Goal: Task Accomplishment & Management: Manage account settings

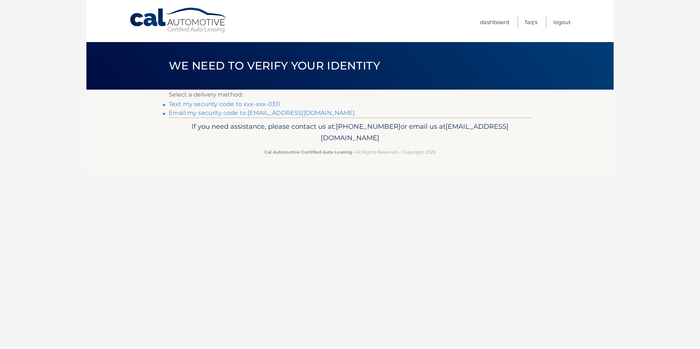
click at [246, 103] on link "Text my security code to xxx-xxx-0311" at bounding box center [224, 104] width 111 height 7
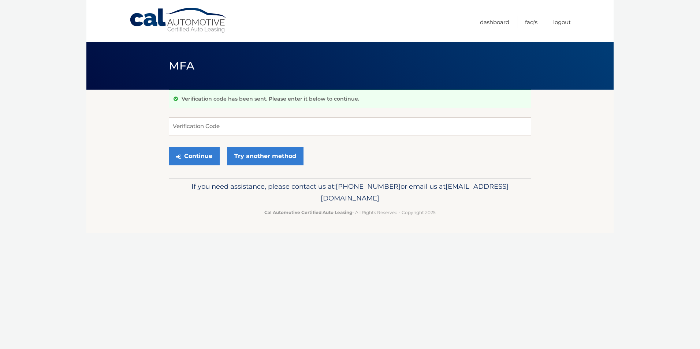
click at [215, 124] on input "Verification Code" at bounding box center [350, 126] width 362 height 18
type input "387434"
click at [205, 155] on button "Continue" at bounding box center [194, 156] width 51 height 18
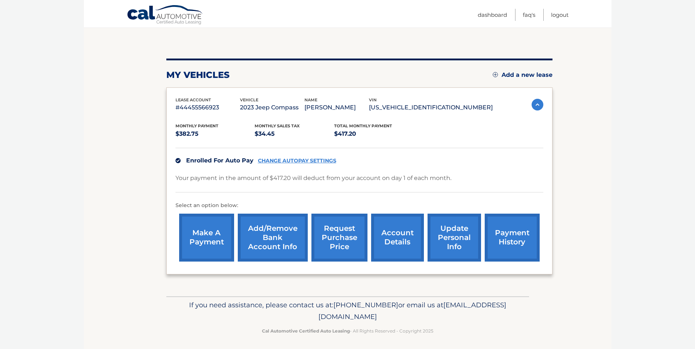
scroll to position [67, 0]
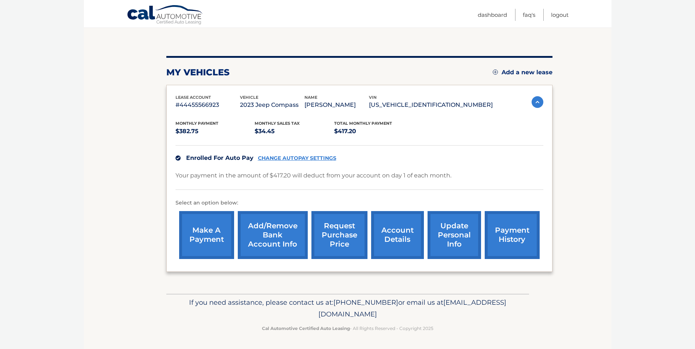
click at [391, 226] on link "account details" at bounding box center [397, 235] width 53 height 48
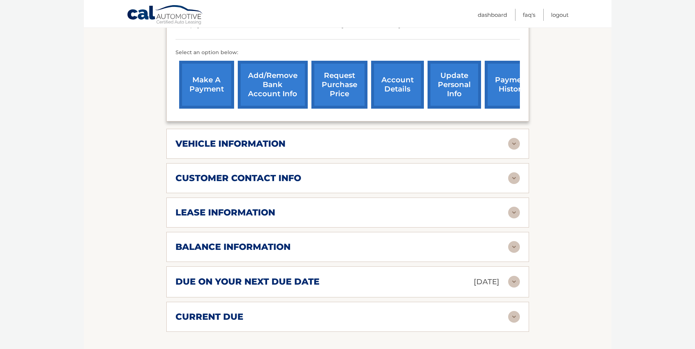
scroll to position [256, 0]
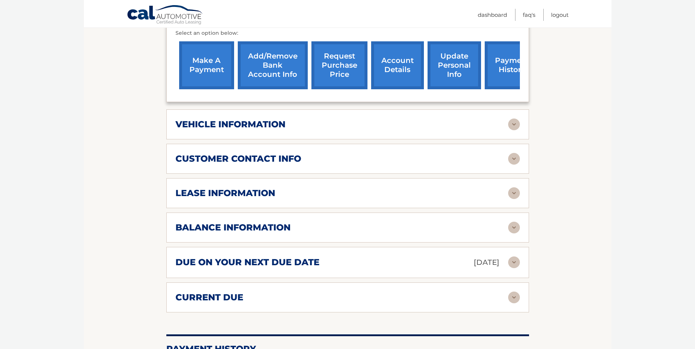
click at [512, 187] on img at bounding box center [514, 193] width 12 height 12
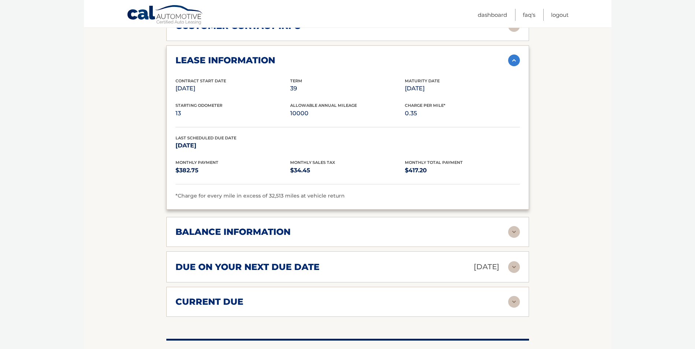
scroll to position [403, 0]
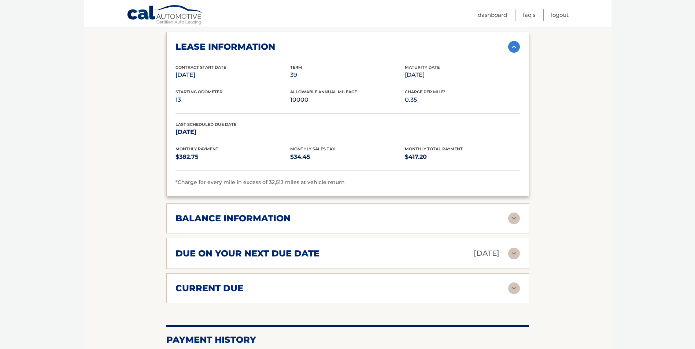
click at [512, 213] on img at bounding box center [514, 219] width 12 height 12
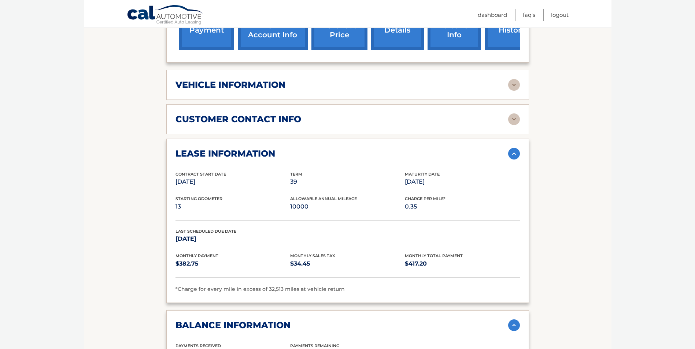
scroll to position [256, 0]
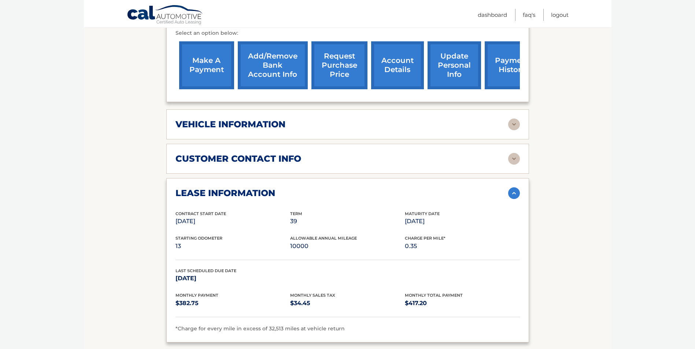
click at [512, 153] on img at bounding box center [514, 159] width 12 height 12
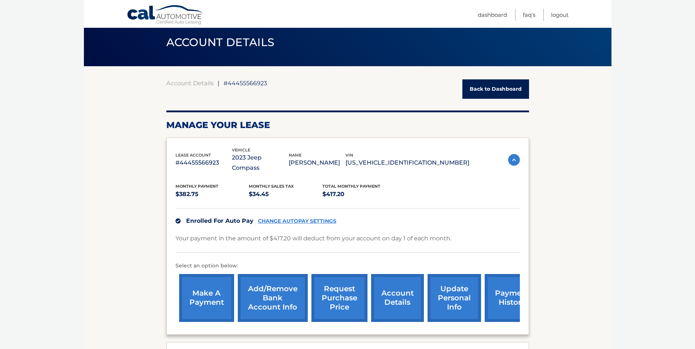
scroll to position [37, 0]
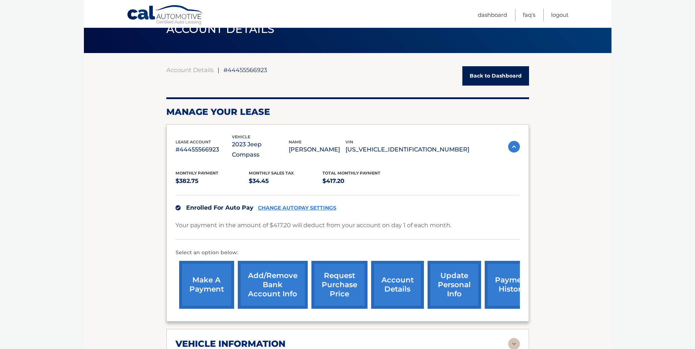
click at [501, 78] on link "Back to Dashboard" at bounding box center [495, 75] width 67 height 19
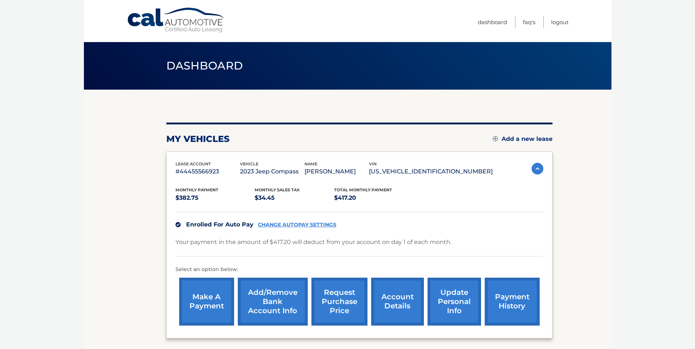
click at [397, 312] on link "account details" at bounding box center [397, 302] width 53 height 48
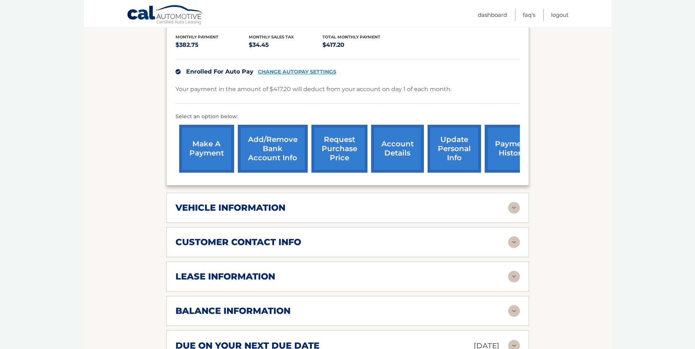
scroll to position [220, 0]
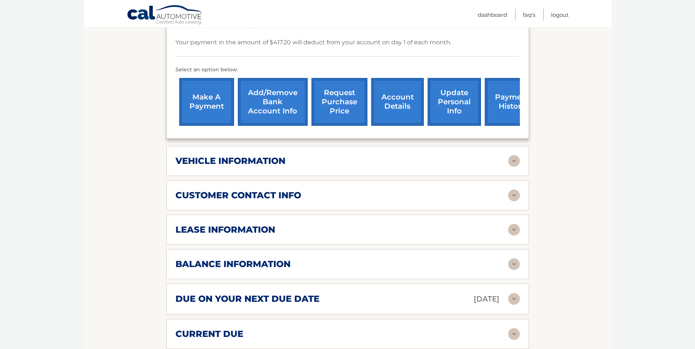
click at [509, 224] on img at bounding box center [514, 230] width 12 height 12
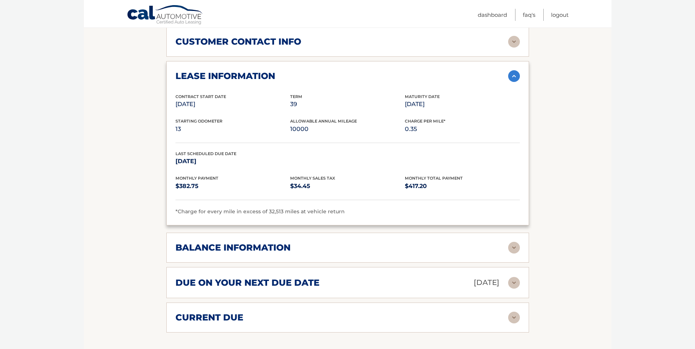
scroll to position [403, 0]
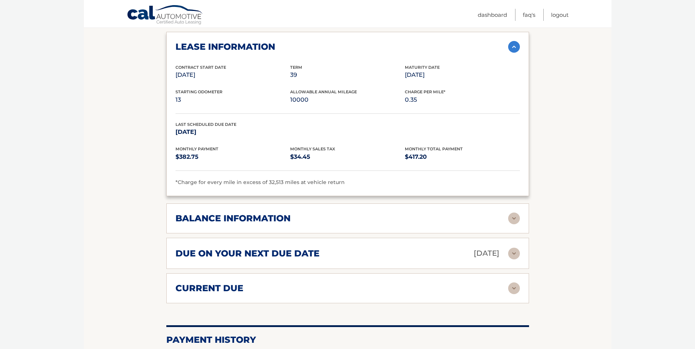
click at [513, 213] on img at bounding box center [514, 219] width 12 height 12
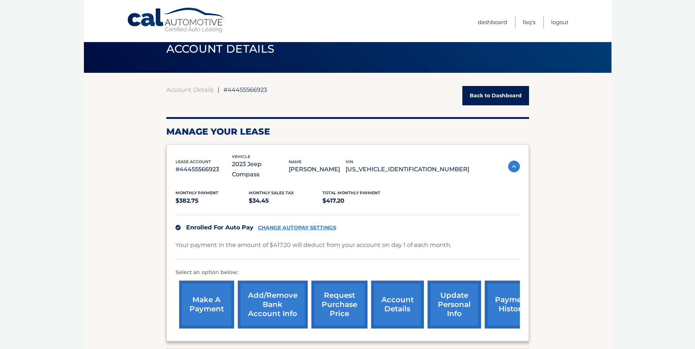
scroll to position [0, 0]
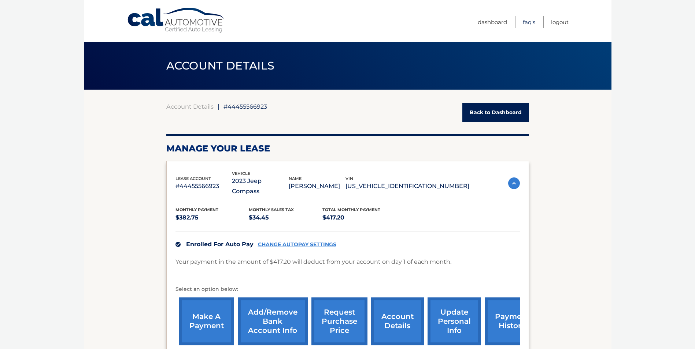
click at [526, 22] on link "FAQ's" at bounding box center [528, 22] width 12 height 12
